Goal: Task Accomplishment & Management: Use online tool/utility

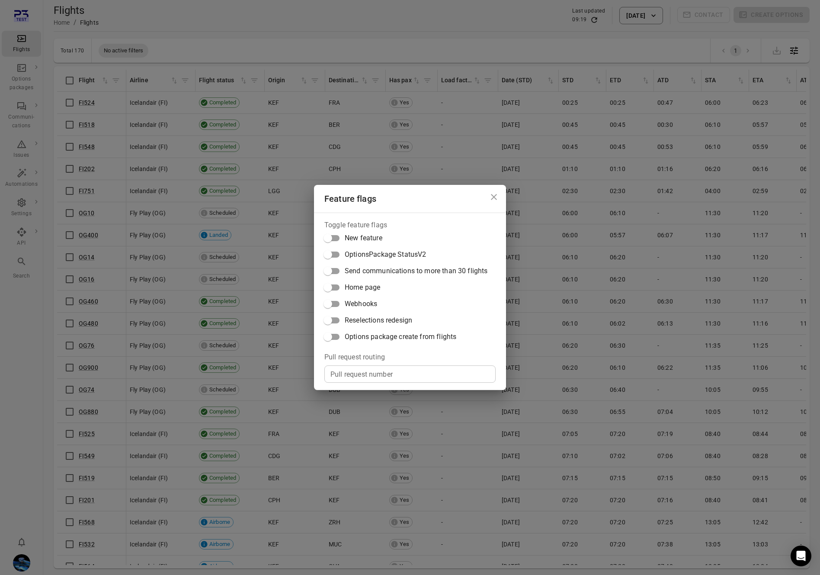
click at [383, 336] on span "Options package create from flights" at bounding box center [401, 336] width 112 height 10
click at [276, 302] on div "Feature flags Toggle feature flags New feature OptionsPackage StatusV2 Send com…" at bounding box center [410, 287] width 820 height 575
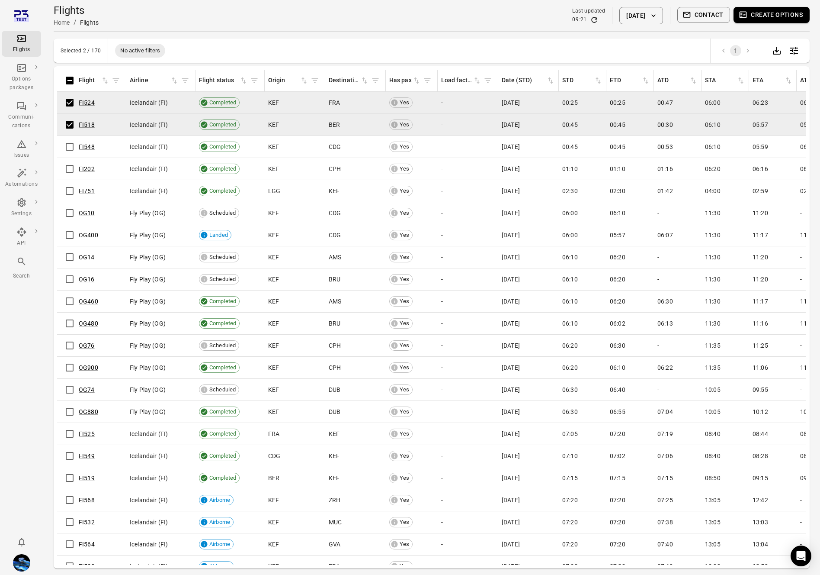
click at [791, 13] on button "Create options" at bounding box center [772, 15] width 76 height 16
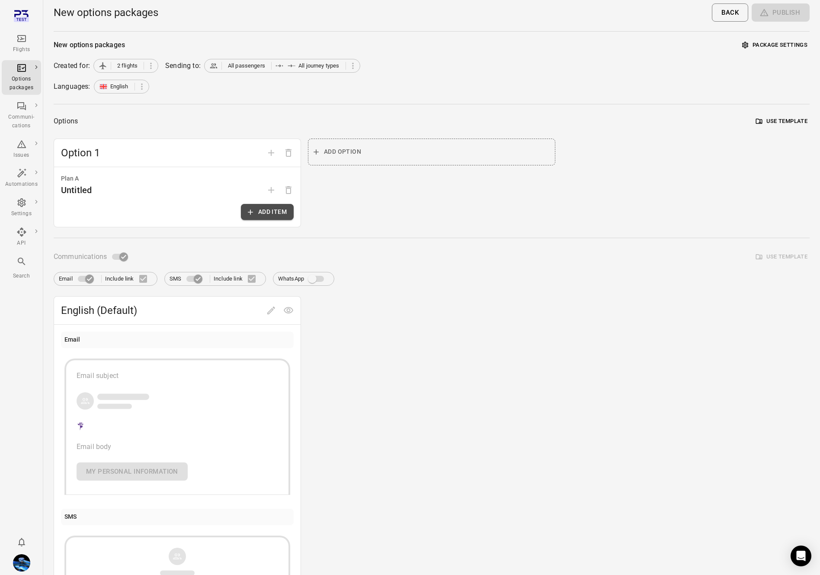
click at [253, 211] on icon "button" at bounding box center [250, 212] width 9 height 9
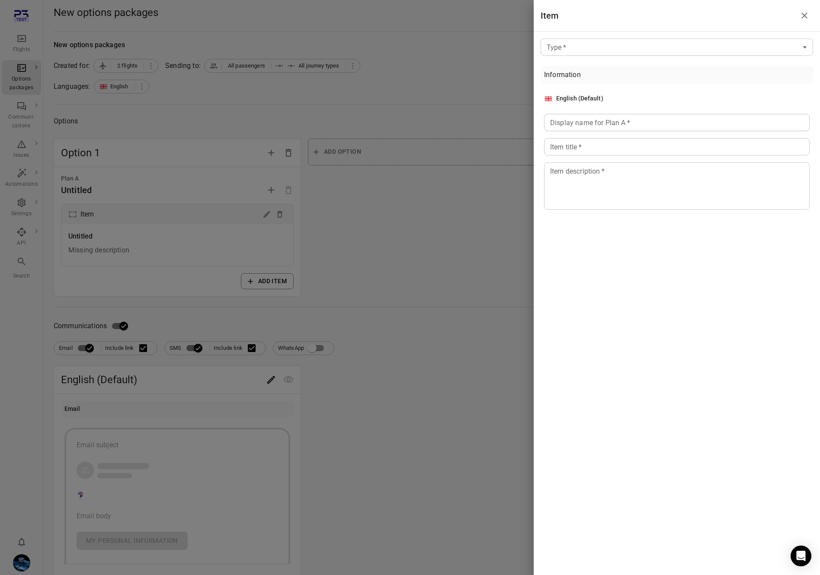
click at [662, 53] on body "Flights Options packages Communi-cations Issues Automations Settings API Search…" at bounding box center [410, 377] width 820 height 754
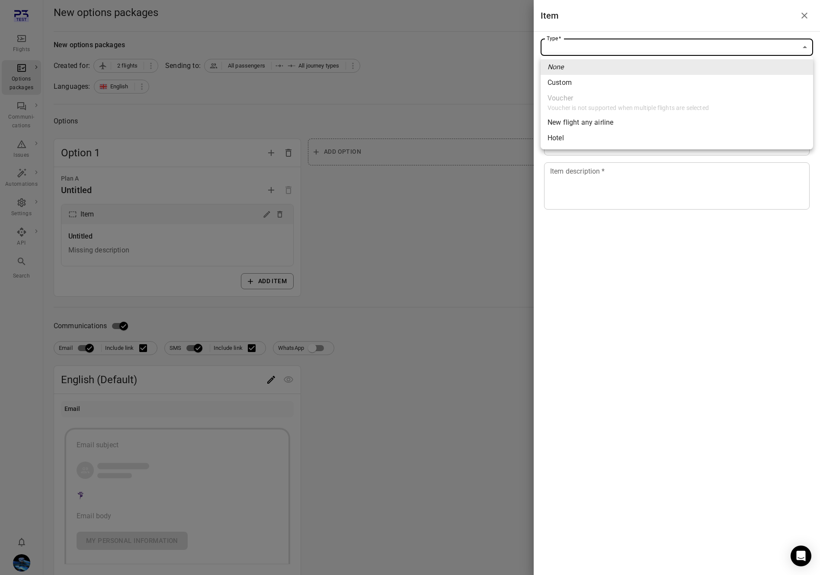
drag, startPoint x: 624, startPoint y: 140, endPoint x: 652, endPoint y: 153, distance: 31.0
click at [624, 140] on span "Hotel" at bounding box center [677, 138] width 259 height 10
type input "*****"
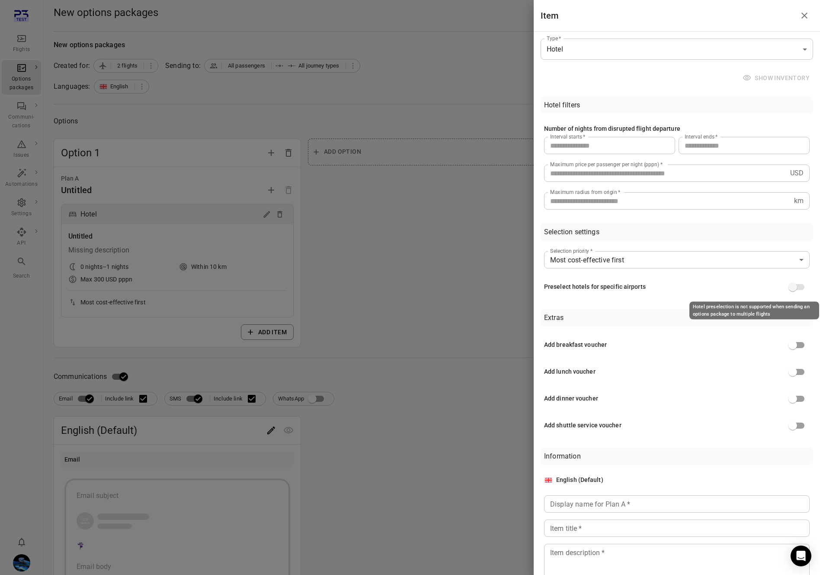
click at [756, 308] on div "Hotel preselection is not supported when sending an options package to multiple…" at bounding box center [755, 311] width 130 height 18
click at [755, 308] on div "Hotel preselection is not supported when sending an options package to multiple…" at bounding box center [755, 311] width 130 height 18
copy div "Hotel preselection is not supported when sending an options package to multiple…"
click at [412, 110] on div at bounding box center [410, 287] width 820 height 575
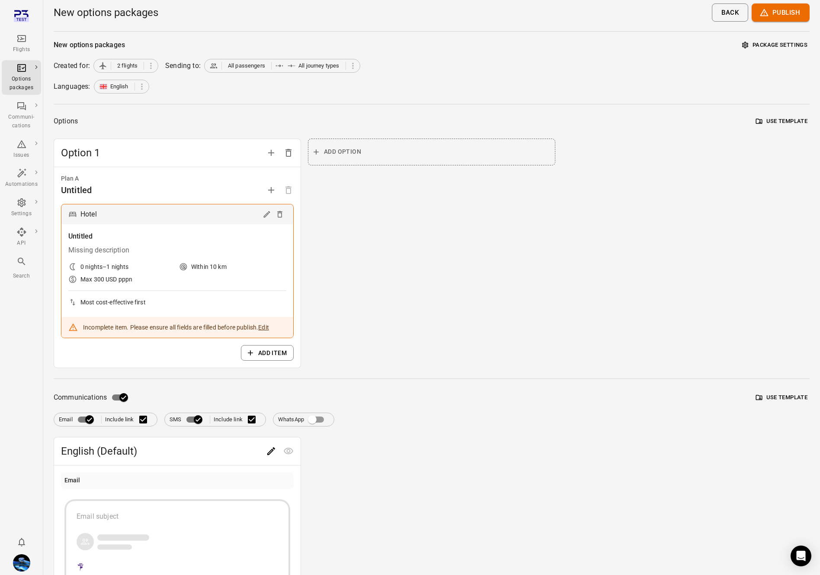
click at [773, 115] on button "Use template" at bounding box center [782, 121] width 56 height 13
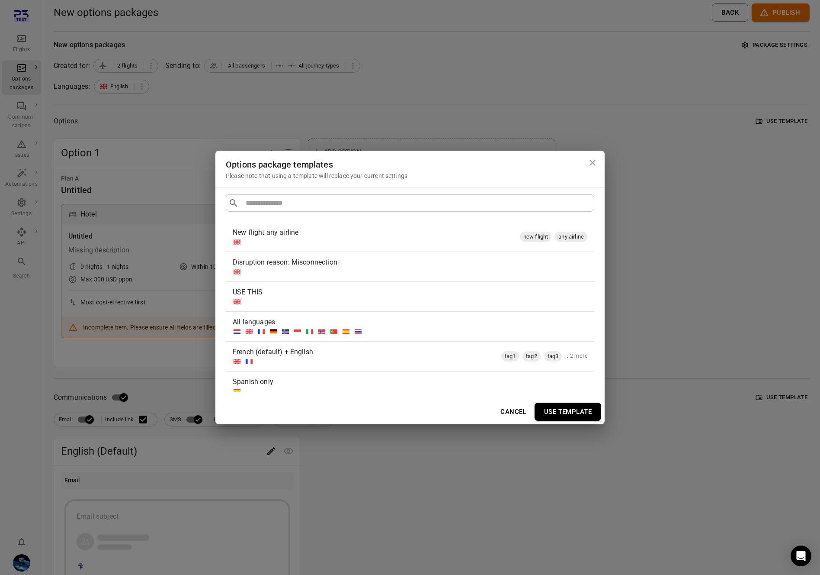
click at [672, 280] on div "Options package templates Please note that using a template will replace your c…" at bounding box center [410, 287] width 820 height 575
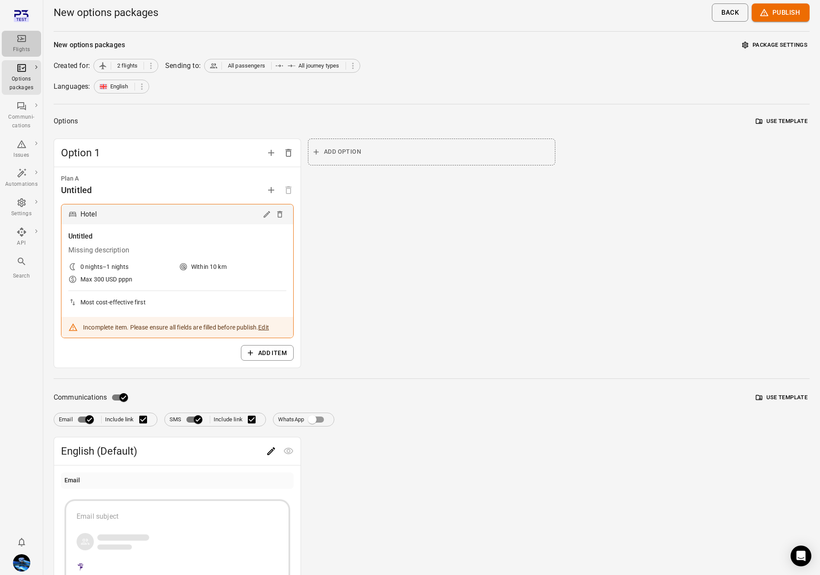
click at [18, 44] on div "Flights" at bounding box center [21, 43] width 32 height 21
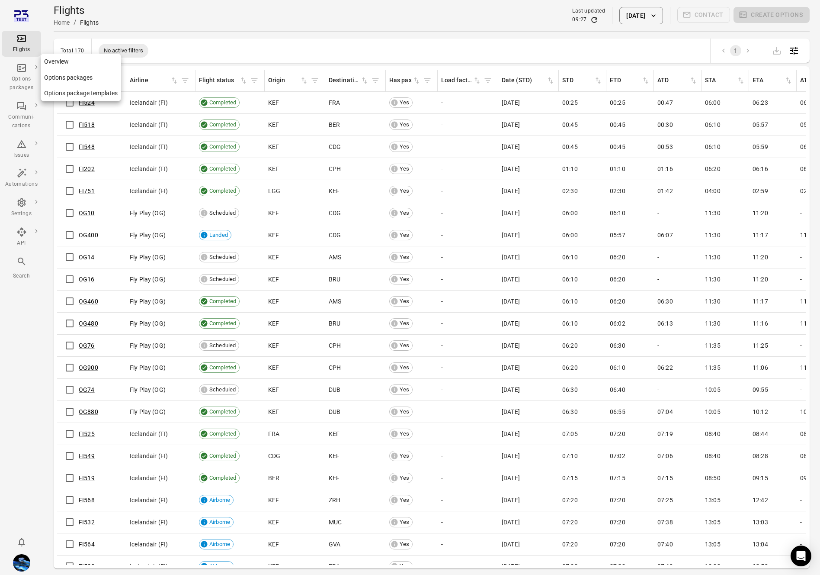
click at [74, 93] on link "Options package templates" at bounding box center [81, 93] width 80 height 16
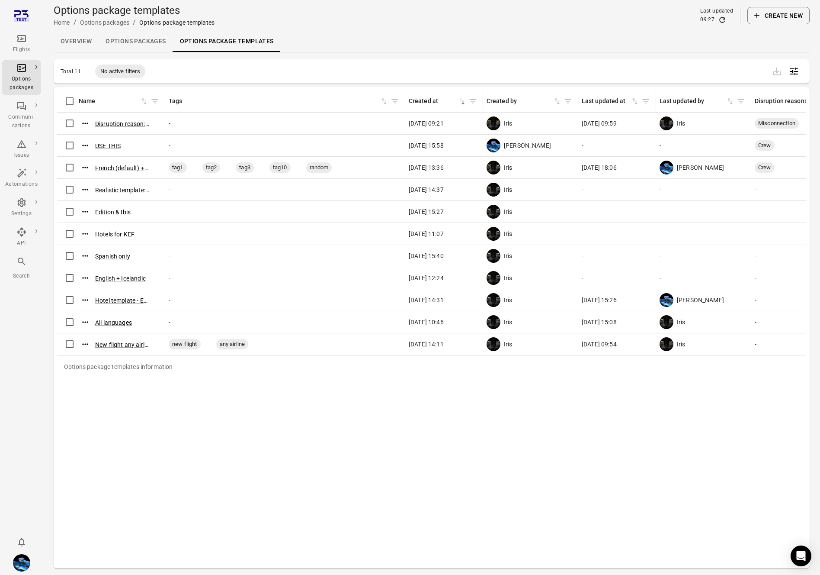
drag, startPoint x: 165, startPoint y: 91, endPoint x: 204, endPoint y: 92, distance: 39.0
click at [204, 92] on tr "Name Tags Created at sorted descending Created by Last updated at Last updated …" at bounding box center [523, 101] width 932 height 22
click at [109, 145] on button "USE THIS" at bounding box center [108, 145] width 26 height 9
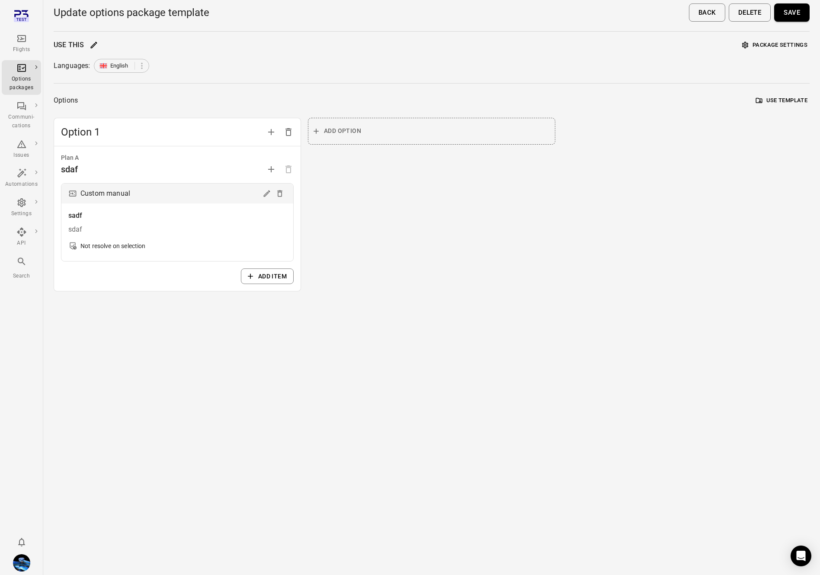
click at [264, 196] on icon "Edit" at bounding box center [267, 193] width 6 height 6
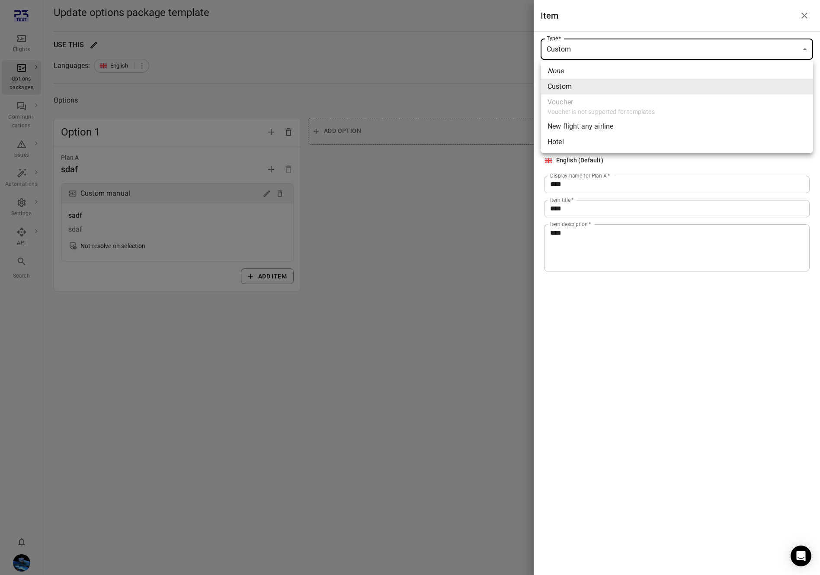
click at [579, 48] on body "Flights Options packages Communi-cations Issues Automations Settings API Search…" at bounding box center [410, 287] width 820 height 575
click at [576, 141] on span "Hotel" at bounding box center [677, 142] width 259 height 10
type input "*****"
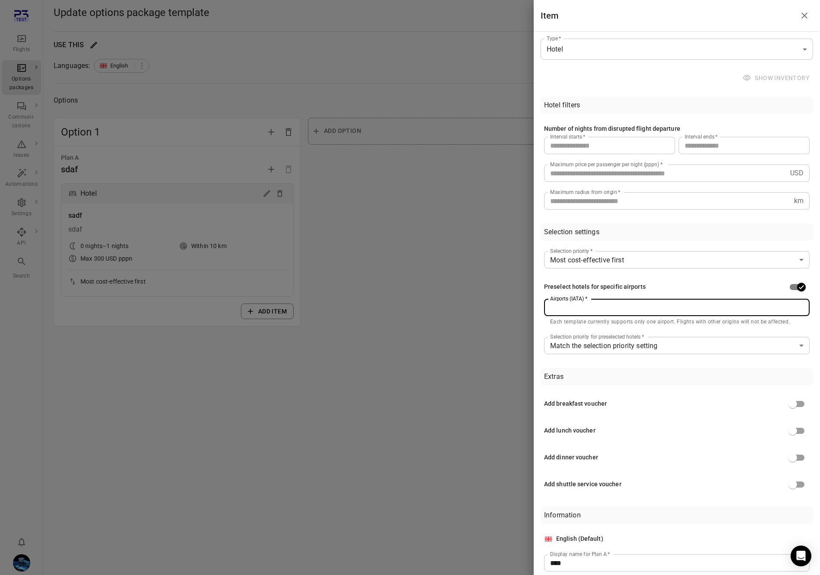
click at [637, 311] on input "Airports (IATA)   *" at bounding box center [676, 307] width 259 height 12
type input "***"
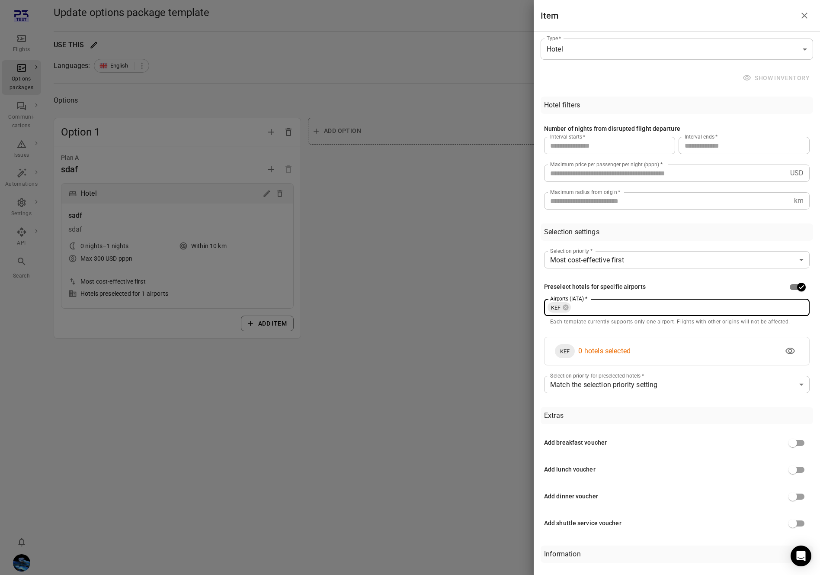
drag, startPoint x: 791, startPoint y: 354, endPoint x: 772, endPoint y: 353, distance: 19.5
click at [790, 353] on icon "View hotels" at bounding box center [791, 350] width 10 height 6
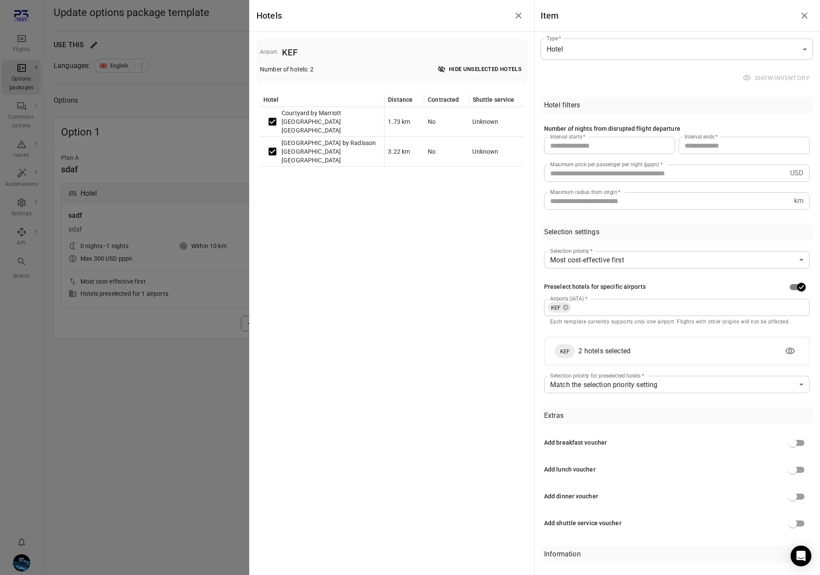
click at [199, 170] on div at bounding box center [410, 287] width 820 height 575
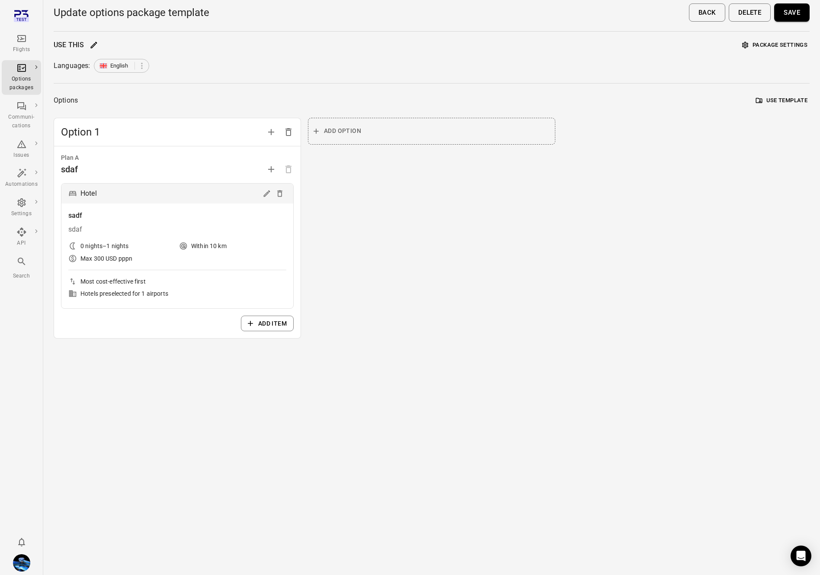
click at [798, 15] on button "Save" at bounding box center [792, 12] width 35 height 18
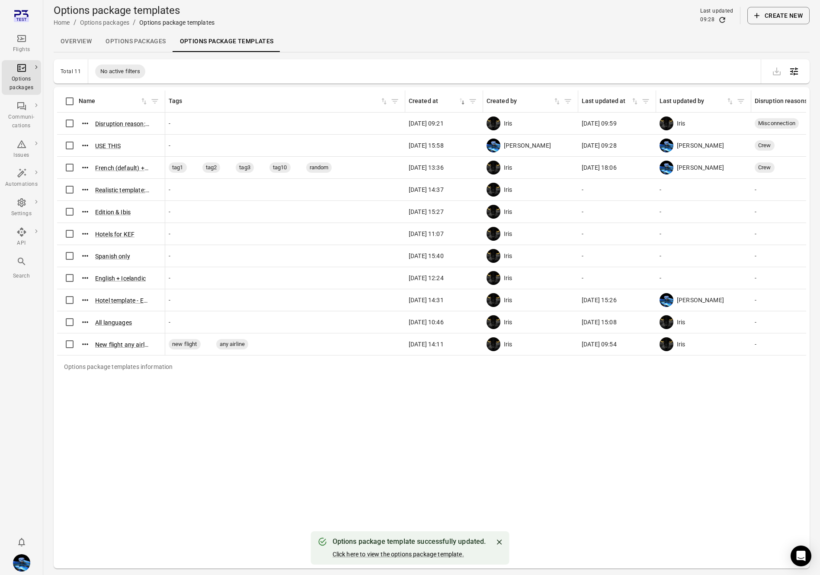
click at [26, 46] on div "Flights" at bounding box center [21, 49] width 32 height 9
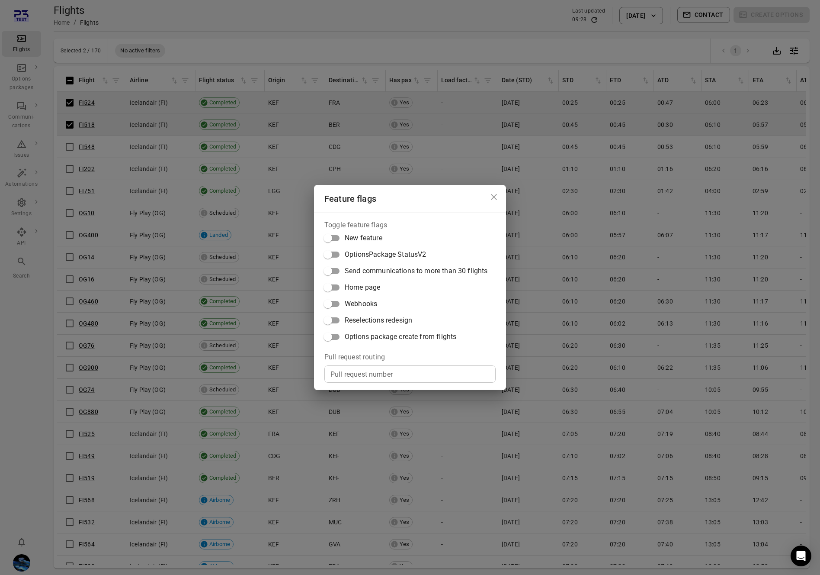
drag, startPoint x: 437, startPoint y: 335, endPoint x: 498, endPoint y: 311, distance: 65.8
click at [437, 335] on span "Options package create from flights" at bounding box center [401, 336] width 112 height 10
click at [677, 127] on div "Feature flags Toggle feature flags New feature OptionsPackage StatusV2 Send com…" at bounding box center [410, 287] width 820 height 575
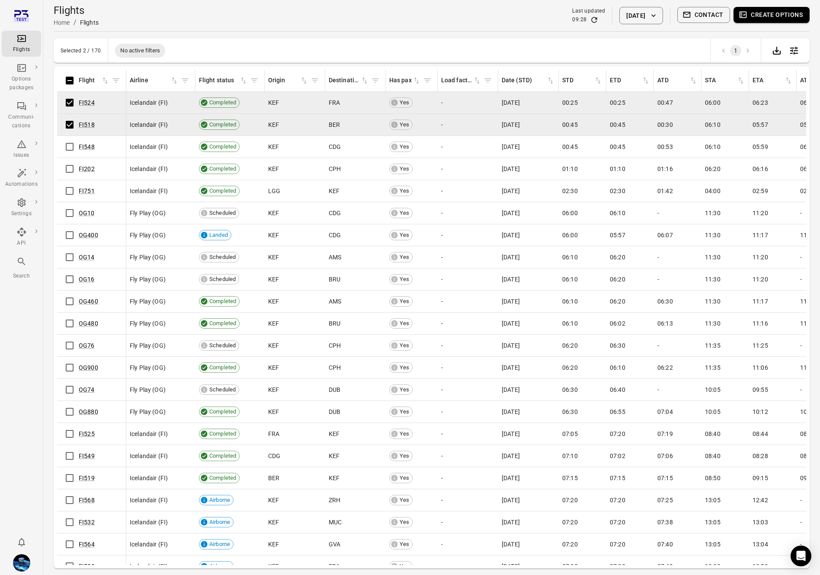
click at [752, 15] on button "Create options" at bounding box center [772, 15] width 76 height 16
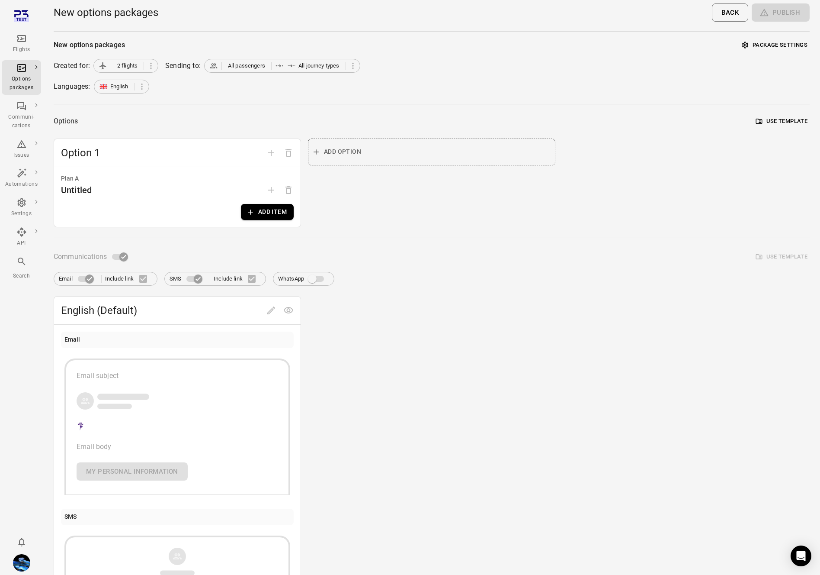
click at [775, 122] on button "Use template" at bounding box center [782, 121] width 56 height 13
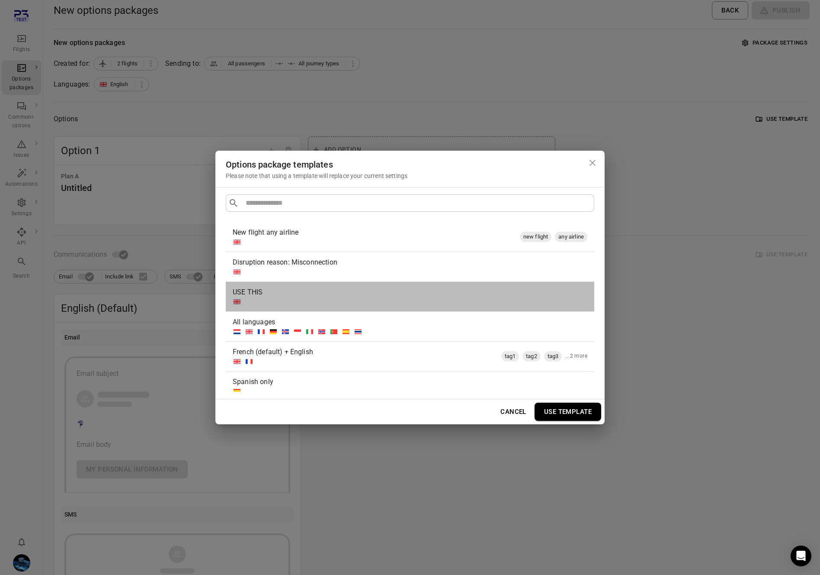
click at [283, 301] on div at bounding box center [408, 301] width 351 height 9
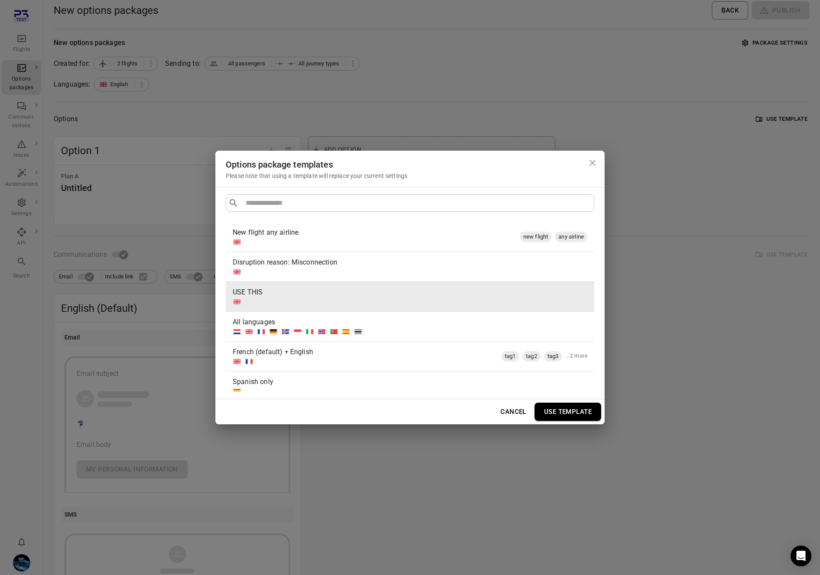
click at [556, 418] on button "Use template" at bounding box center [568, 411] width 67 height 18
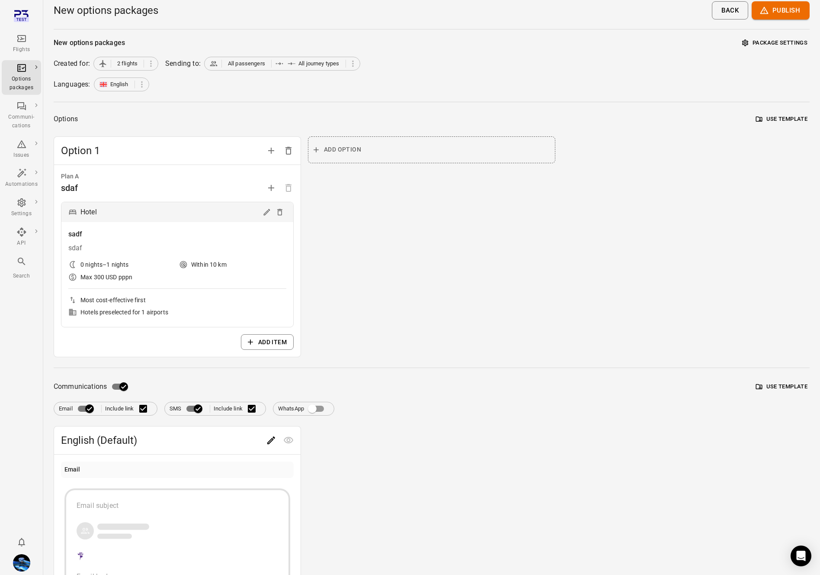
scroll to position [2, 0]
click at [266, 212] on icon "Edit" at bounding box center [267, 212] width 9 height 9
